Goal: Obtain resource: Obtain resource

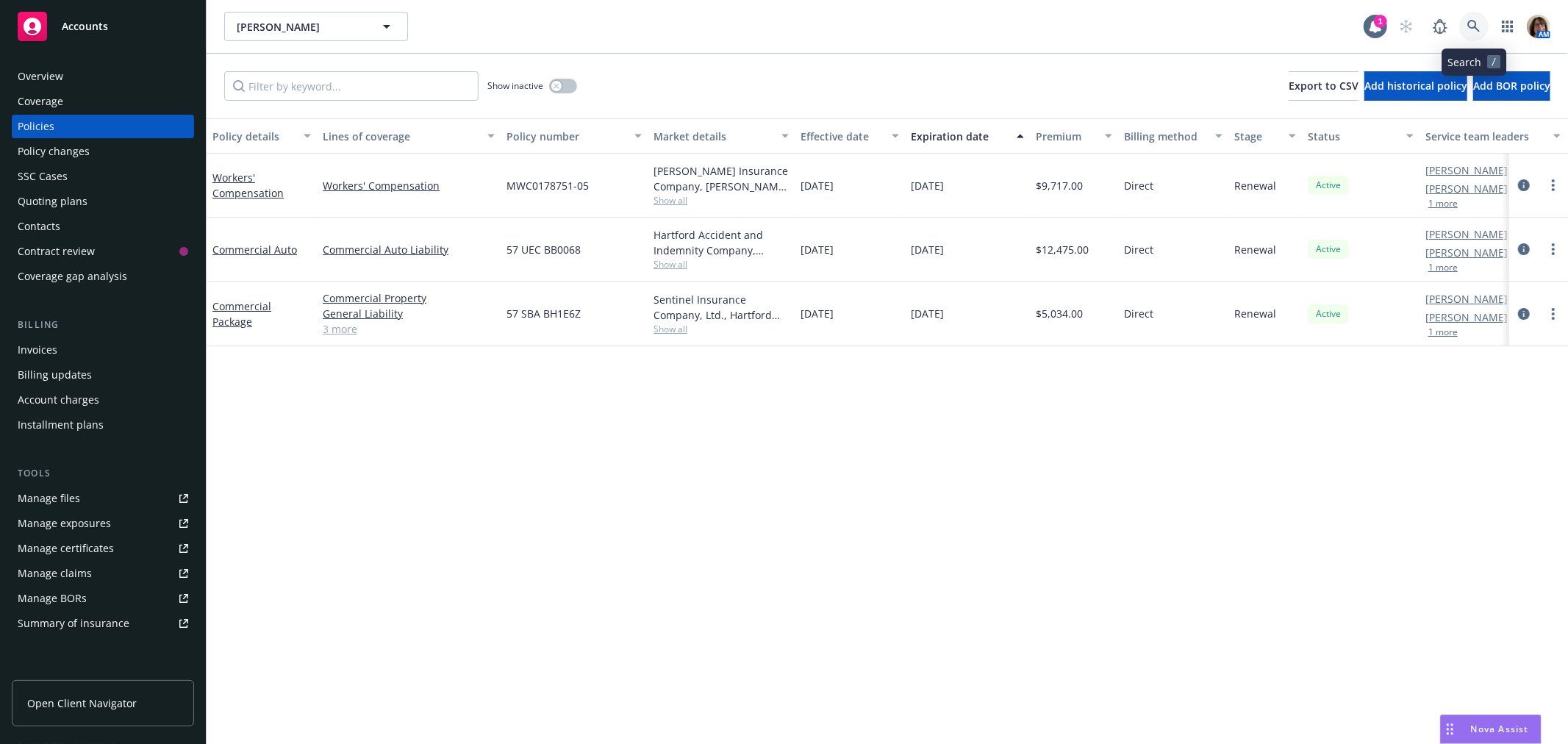
click at [1471, 22] on icon at bounding box center [1473, 26] width 13 height 13
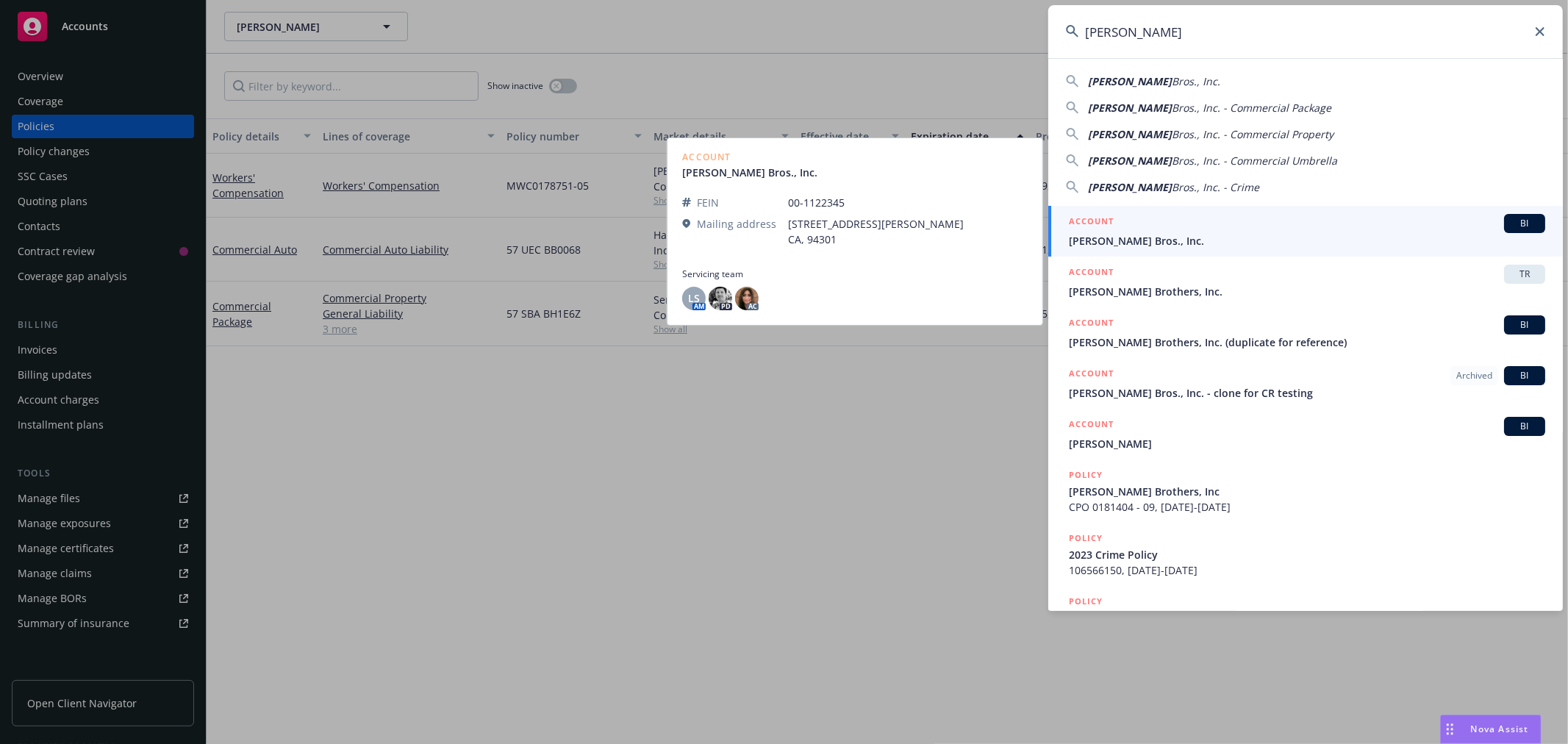
type input "[PERSON_NAME]"
click at [1115, 241] on span "[PERSON_NAME] Bros., Inc." at bounding box center [1306, 241] width 477 height 16
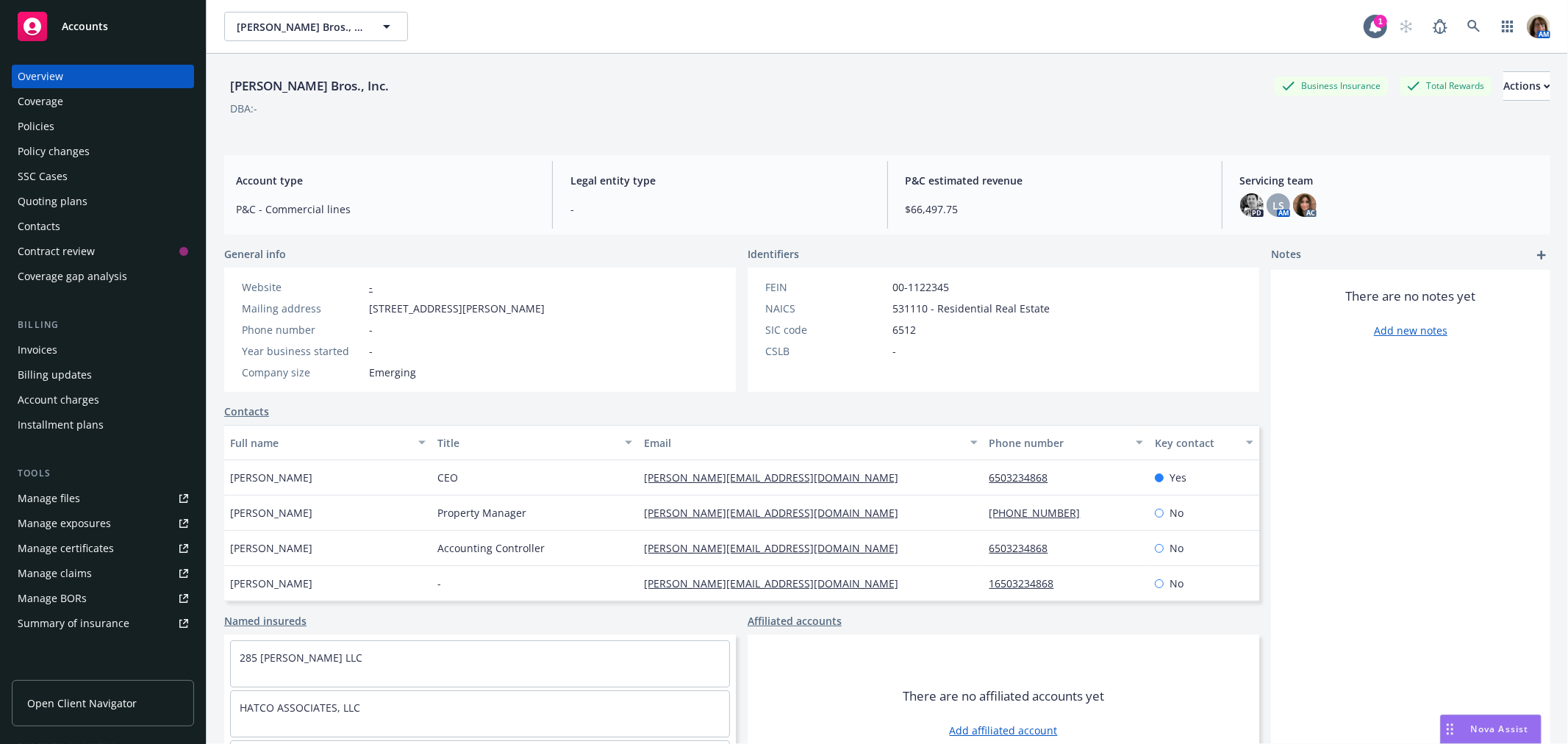
click at [33, 124] on div "Policies" at bounding box center [36, 127] width 37 height 24
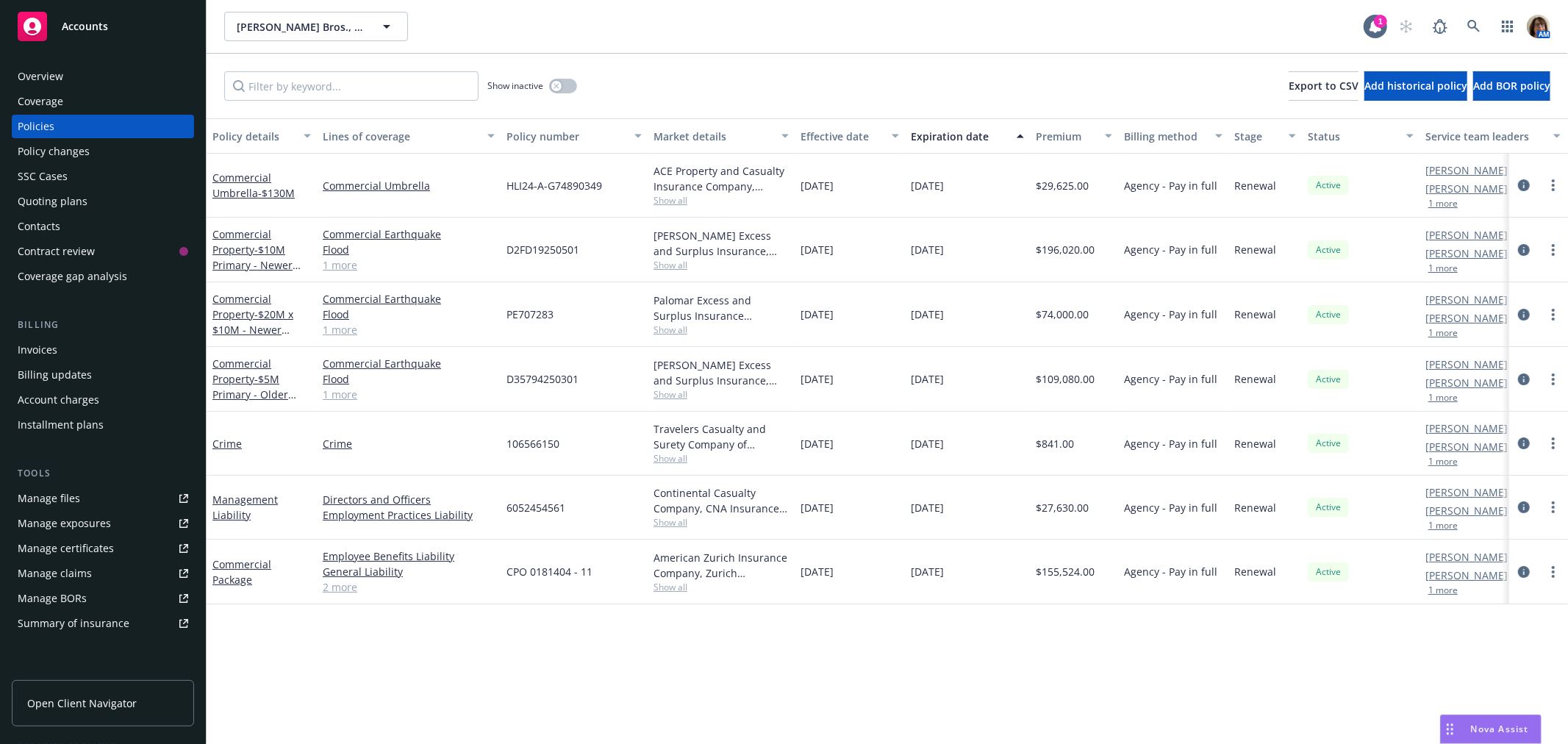
click at [48, 501] on div "Manage files" at bounding box center [49, 498] width 62 height 24
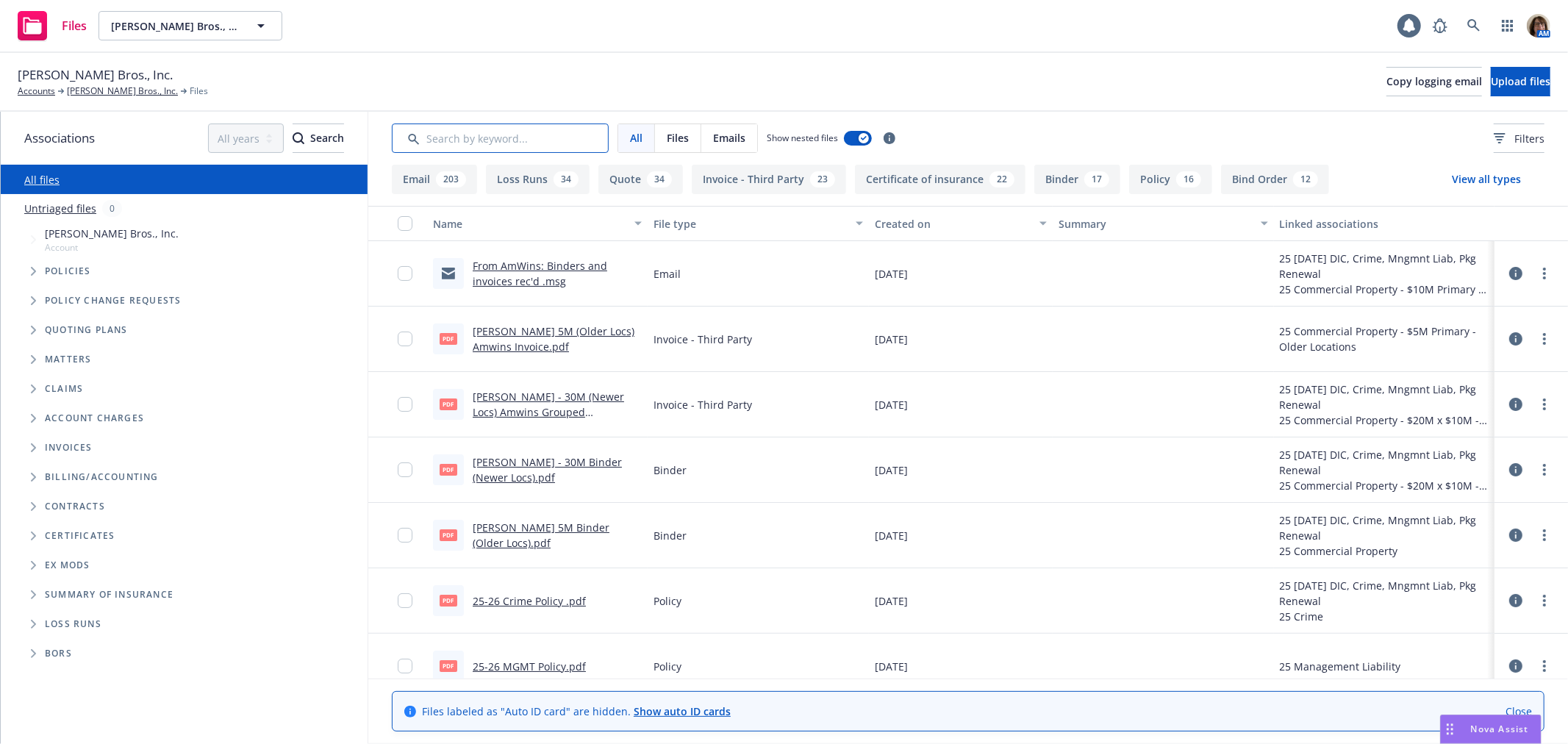
click at [451, 140] on input "Search by keyword..." at bounding box center [500, 139] width 217 height 30
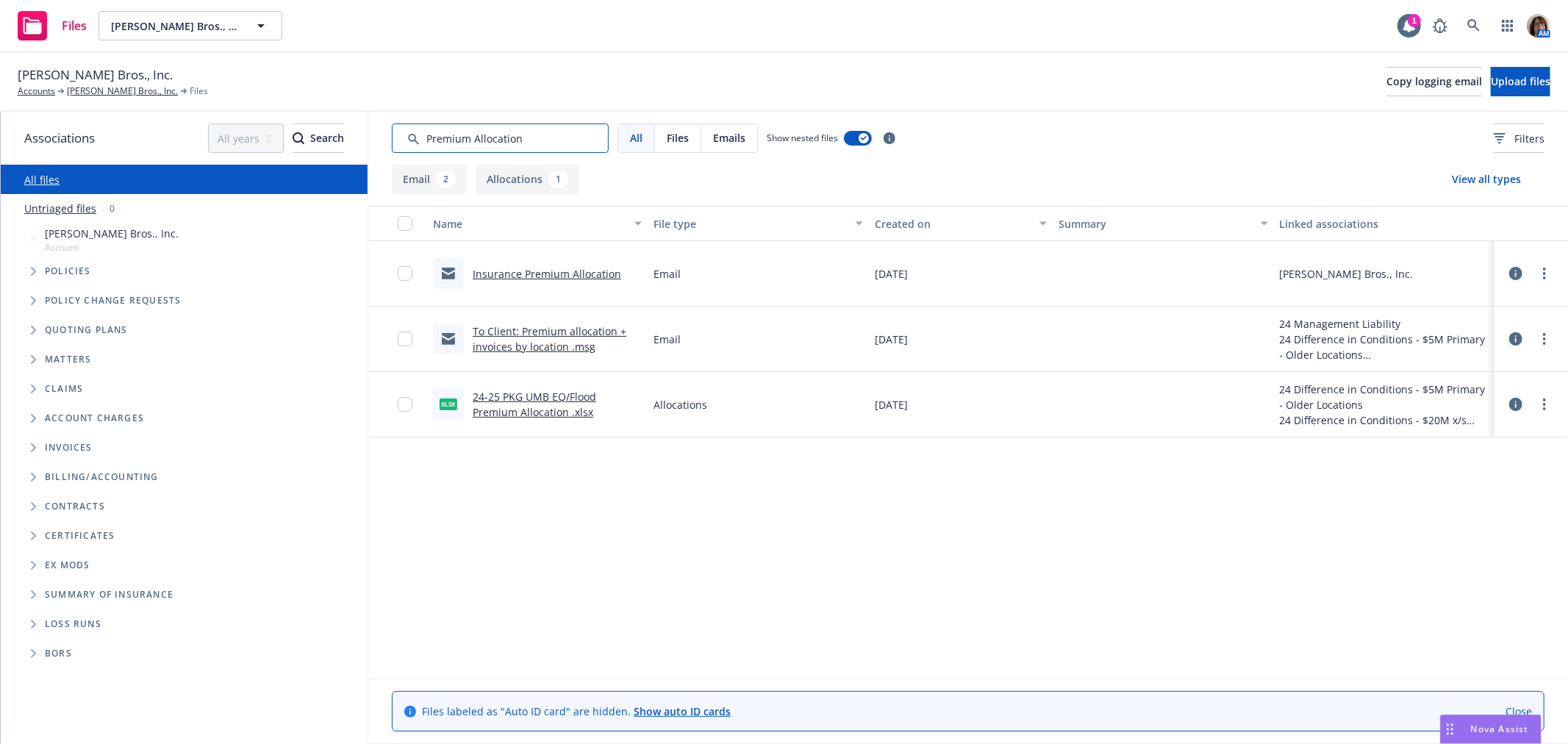
type input "Premium Allocation"
click at [526, 332] on link "To Client: Premium allocation + invoices by location .msg" at bounding box center [549, 339] width 154 height 30
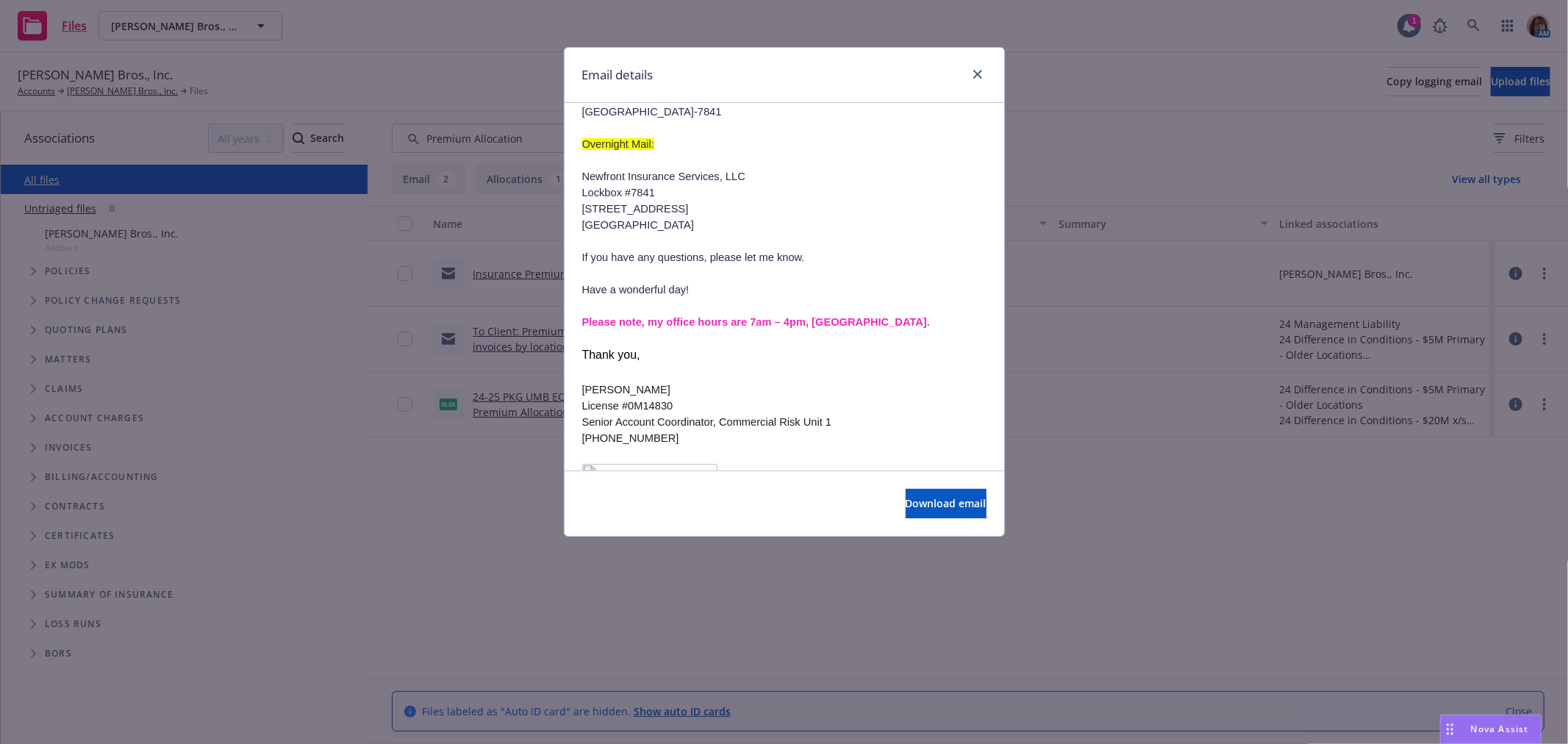
scroll to position [571, 0]
click at [974, 74] on icon "close" at bounding box center [977, 73] width 9 height 9
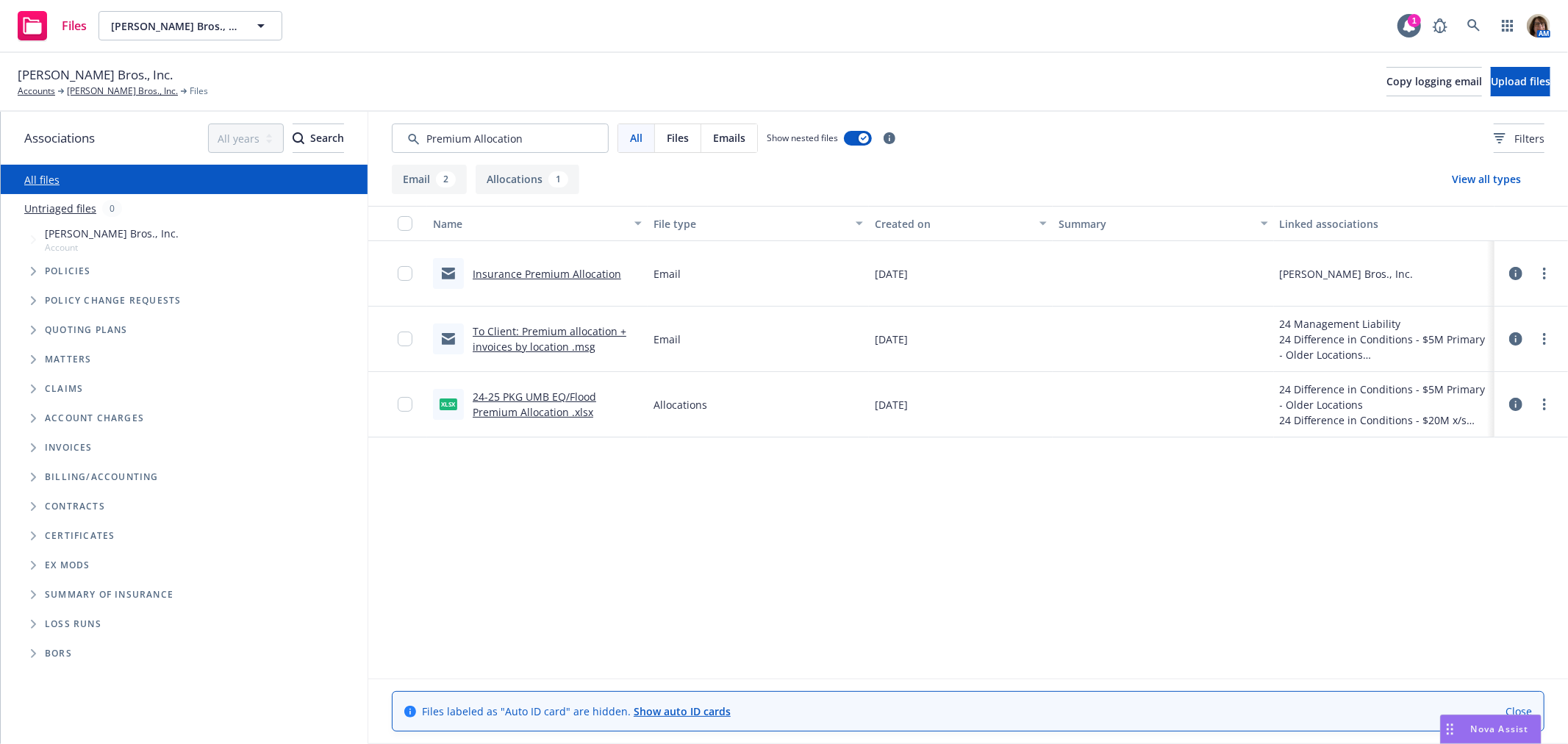
click at [523, 394] on link "24-25 PKG UMB EQ/Flood Premium Allocation .xlsx" at bounding box center [534, 404] width 124 height 30
click at [1510, 399] on icon at bounding box center [1515, 403] width 13 height 13
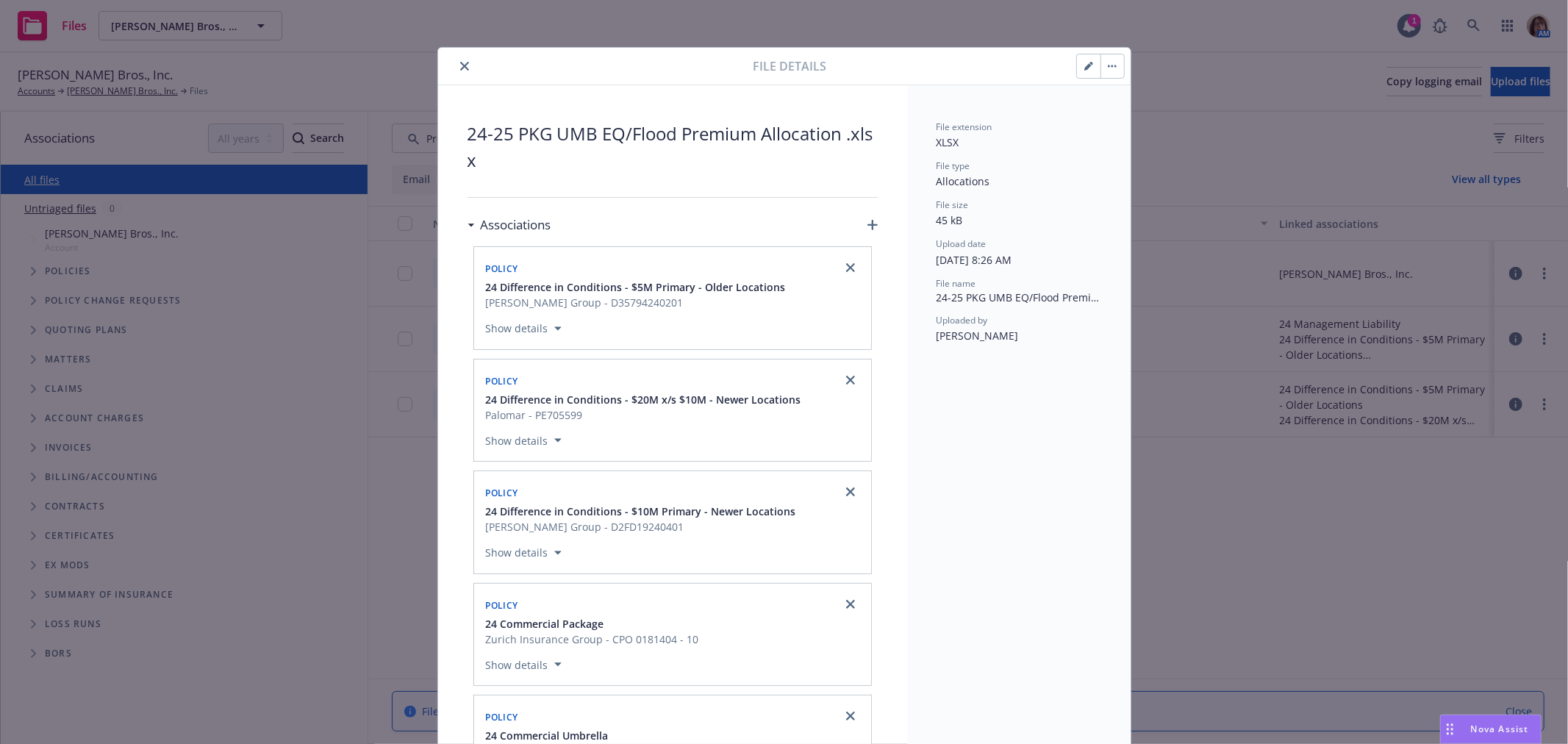
click at [460, 66] on icon "close" at bounding box center [464, 65] width 9 height 9
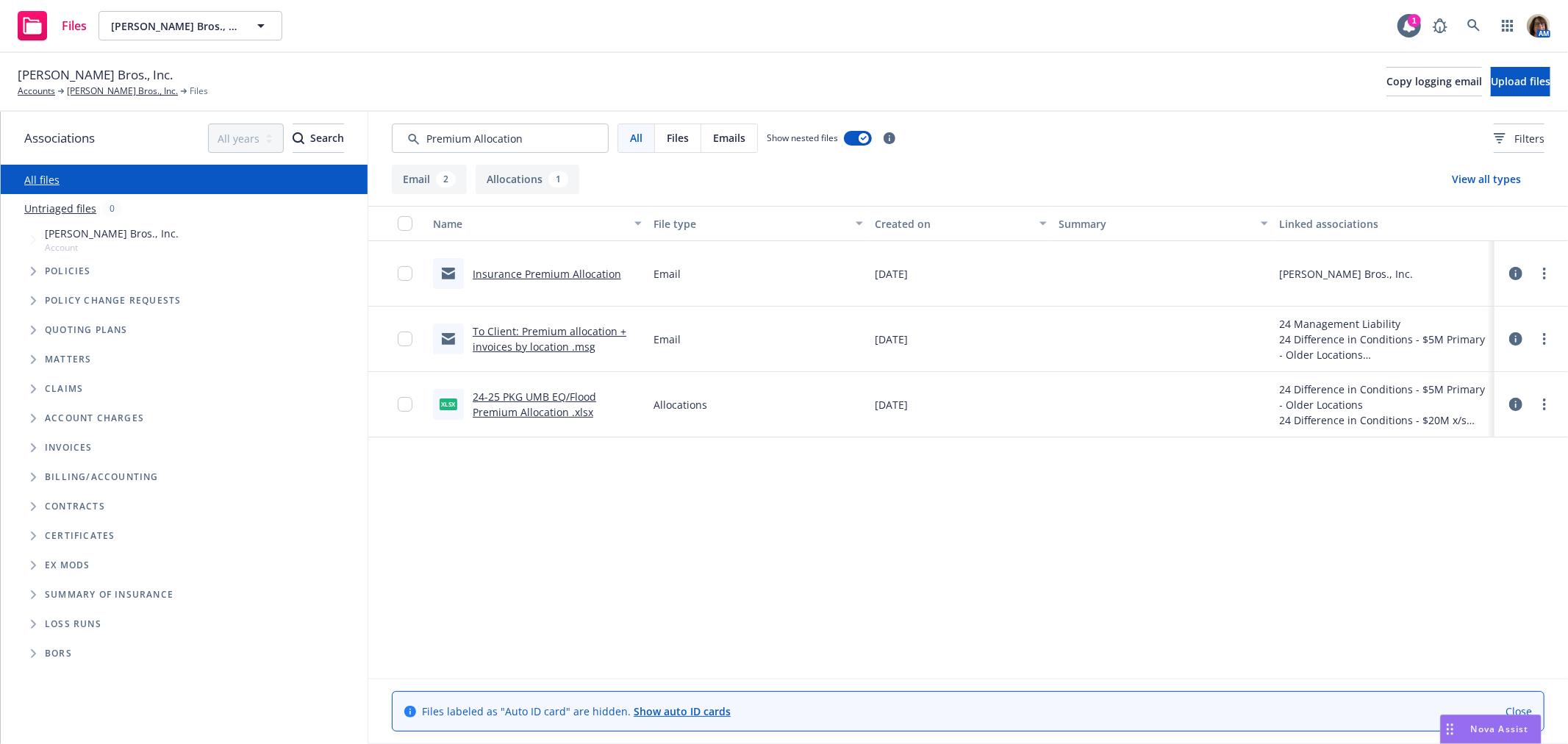
click at [541, 270] on link "Insurance Premium Allocation" at bounding box center [547, 273] width 149 height 14
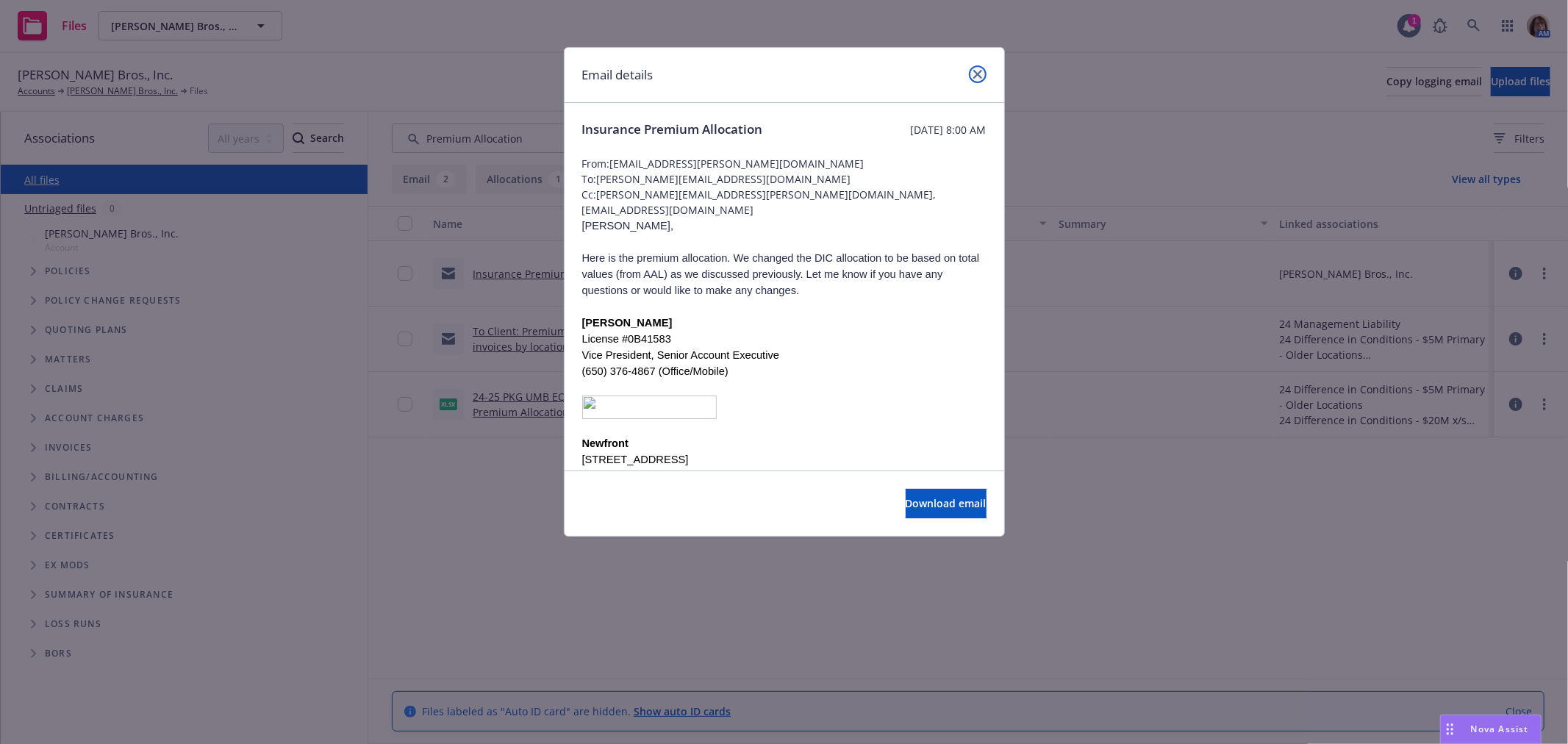
click at [976, 71] on icon "close" at bounding box center [977, 73] width 9 height 9
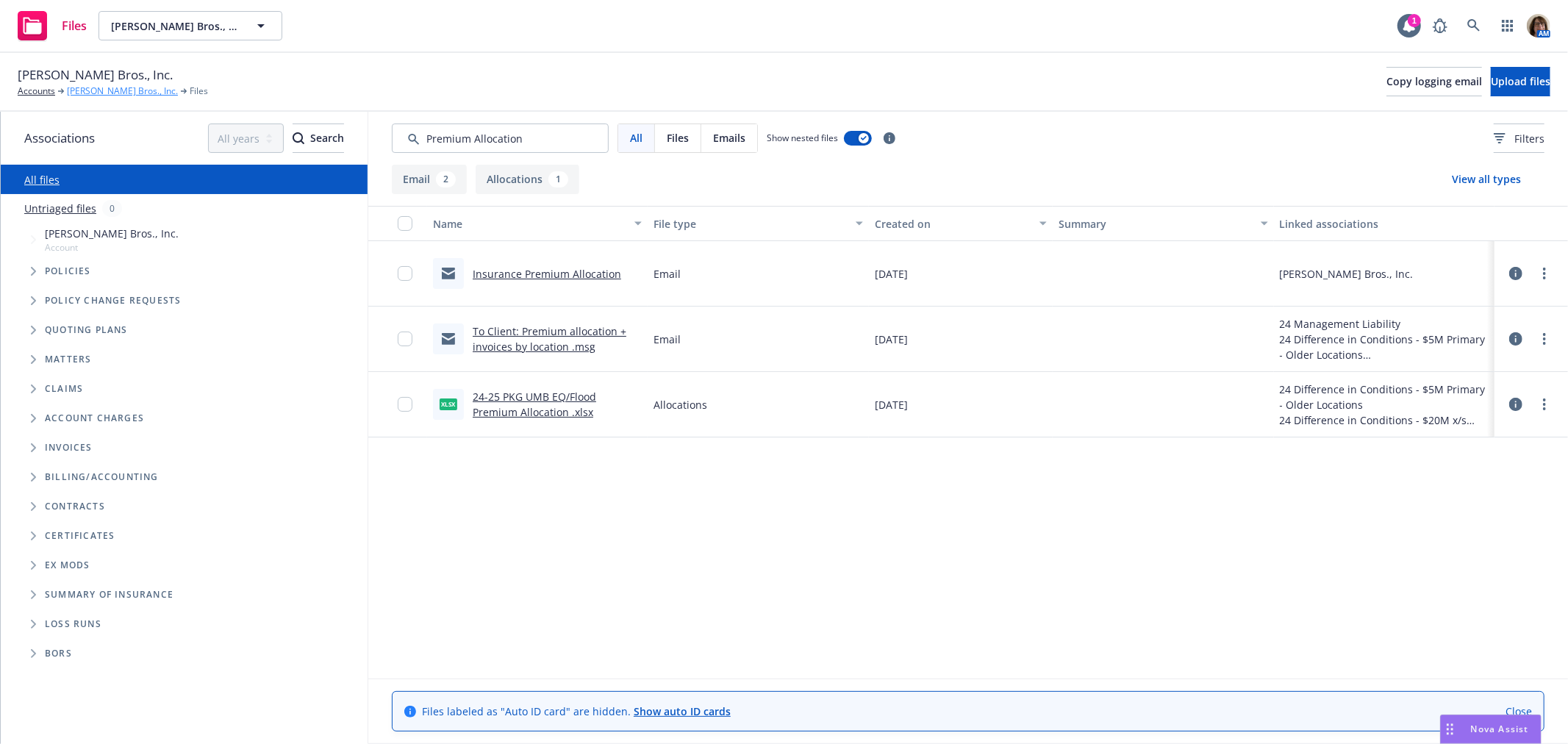
click at [89, 89] on link "[PERSON_NAME] Bros., Inc." at bounding box center [122, 90] width 111 height 13
